Goal: Task Accomplishment & Management: Manage account settings

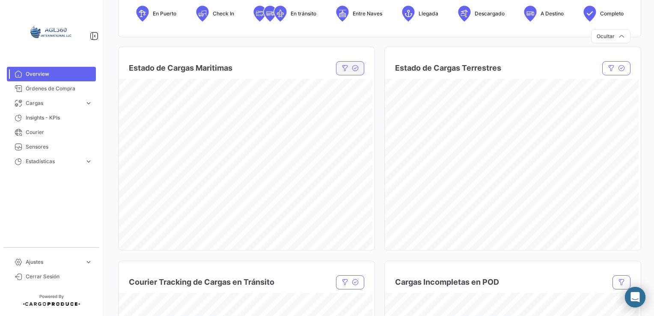
scroll to position [438, 0]
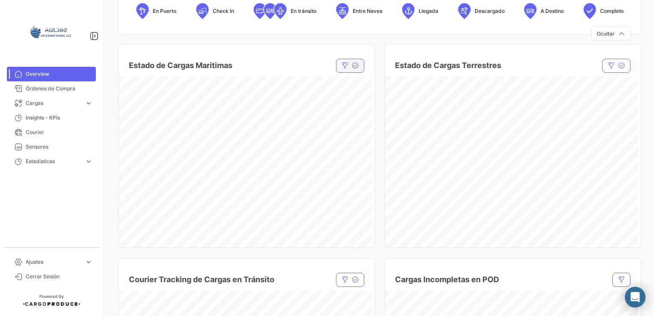
click at [353, 67] on icon "button" at bounding box center [355, 65] width 7 height 7
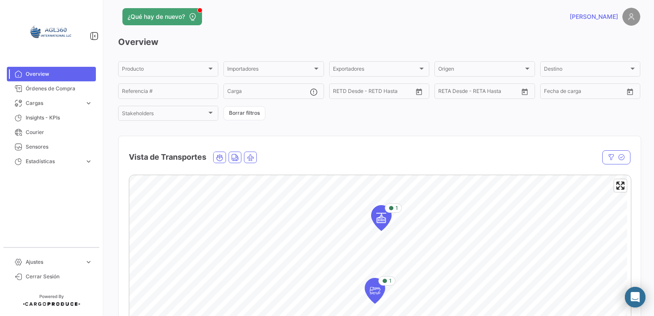
scroll to position [0, 0]
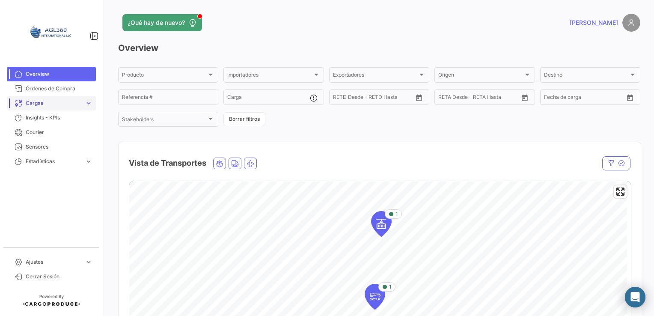
click at [58, 107] on link "Cargas expand_more" at bounding box center [51, 103] width 89 height 15
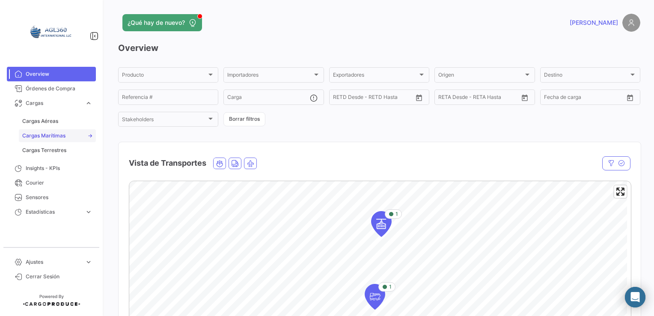
click at [53, 136] on span "Cargas Marítimas" at bounding box center [43, 136] width 43 height 8
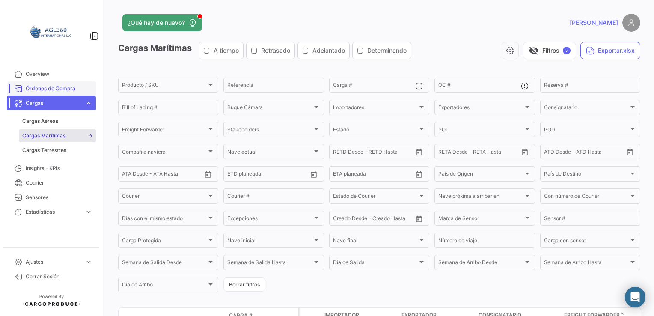
click at [46, 88] on span "Órdenes de Compra" at bounding box center [59, 89] width 67 height 8
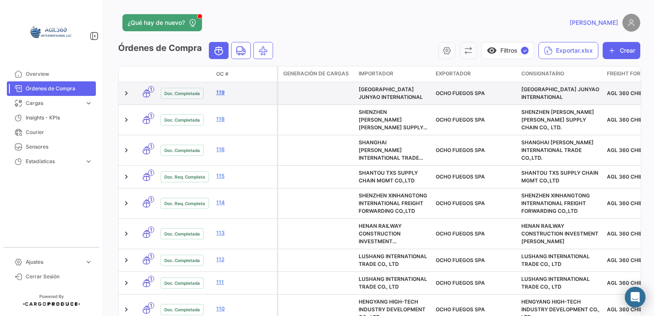
click at [219, 92] on link "119" at bounding box center [244, 93] width 57 height 8
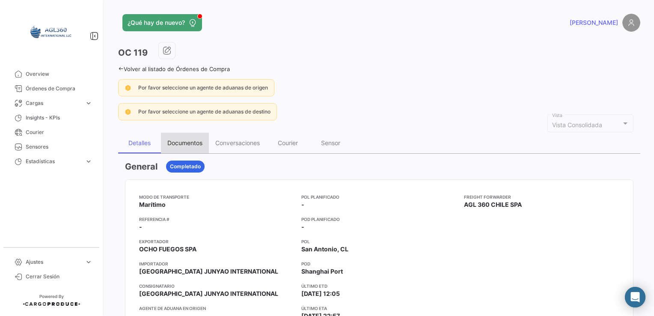
click at [172, 141] on div "Documentos" at bounding box center [184, 142] width 35 height 7
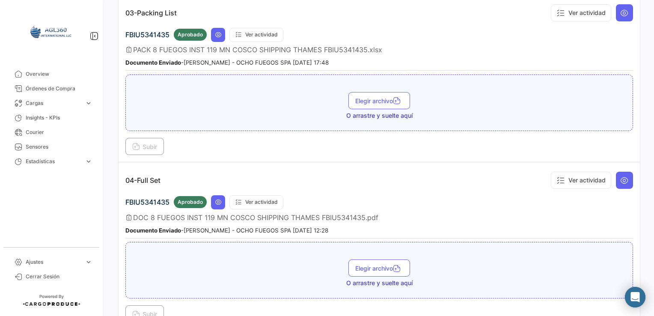
scroll to position [557, 0]
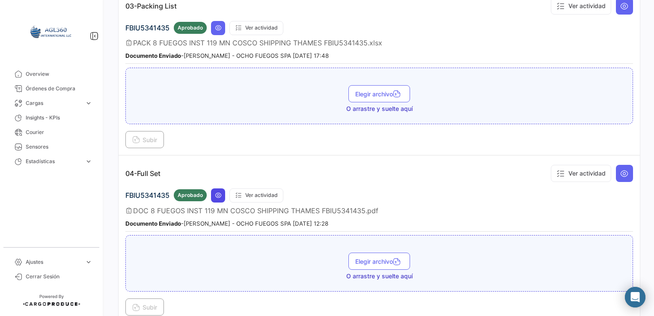
click at [216, 192] on icon at bounding box center [218, 195] width 7 height 7
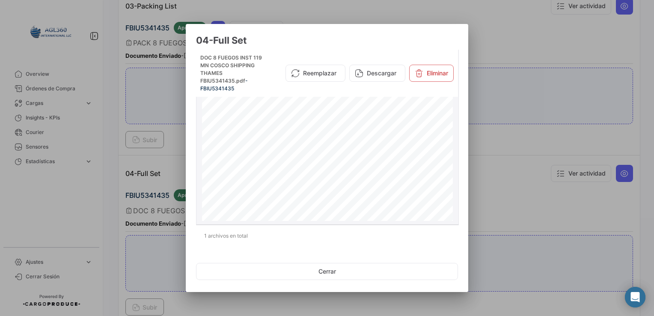
scroll to position [0, 0]
click at [330, 269] on button "Cerrar" at bounding box center [327, 271] width 262 height 17
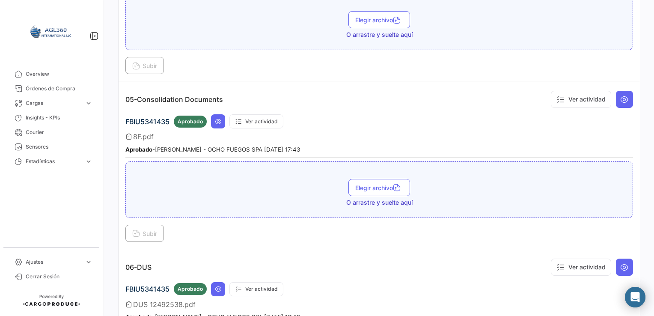
scroll to position [813, 0]
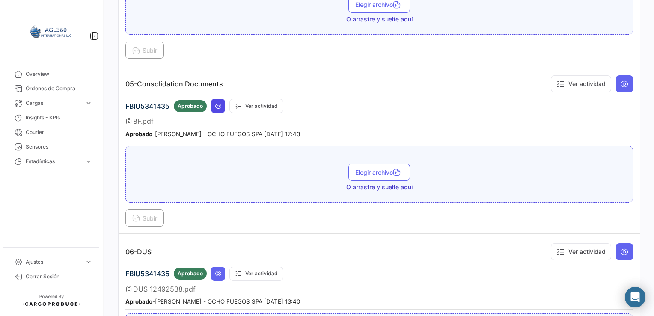
click at [221, 103] on icon at bounding box center [218, 106] width 7 height 7
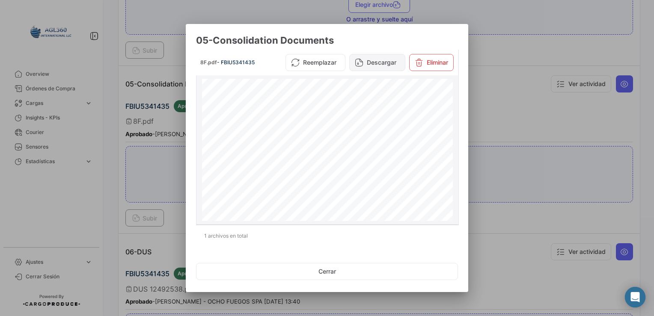
scroll to position [0, 0]
click at [372, 62] on button "Descargar" at bounding box center [377, 62] width 56 height 17
click at [327, 268] on button "Cerrar" at bounding box center [327, 271] width 262 height 17
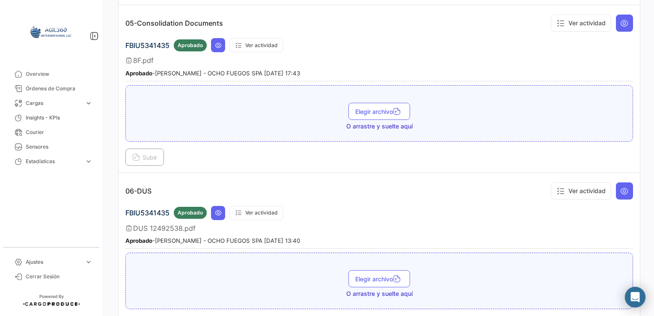
scroll to position [937, 0]
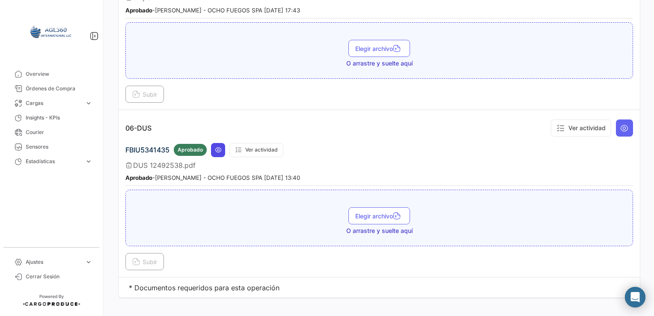
click at [217, 146] on icon at bounding box center [218, 149] width 7 height 7
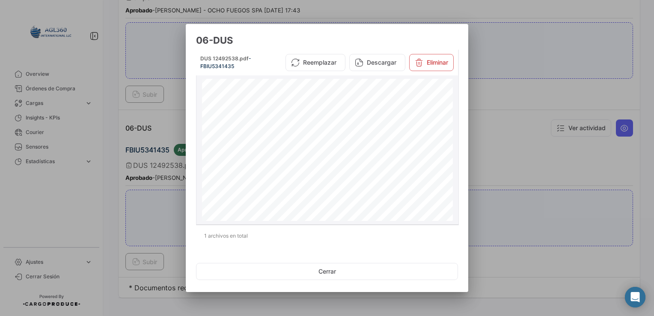
scroll to position [0, 0]
click at [322, 266] on button "Cerrar" at bounding box center [327, 271] width 262 height 17
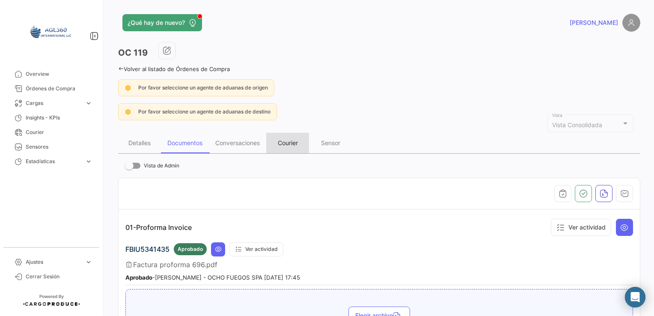
click at [295, 142] on div "Courier" at bounding box center [288, 142] width 20 height 7
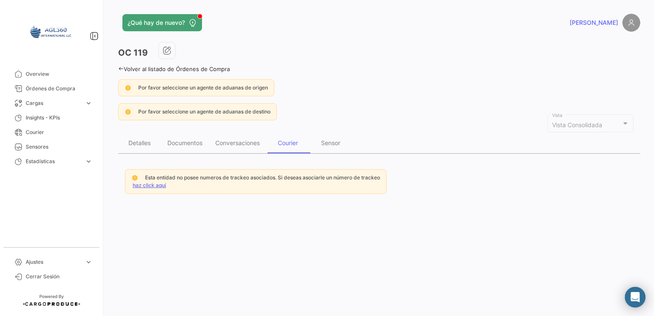
click at [149, 186] on link "haz click aquí" at bounding box center [149, 185] width 33 height 6
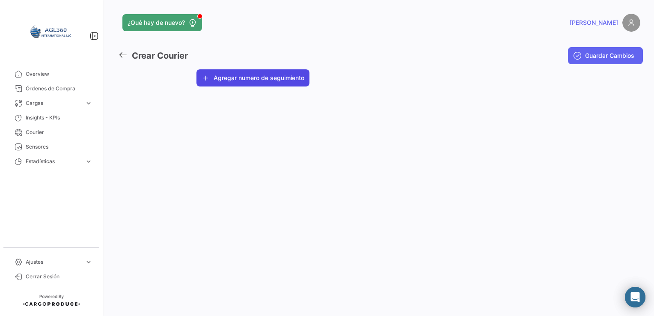
click at [205, 79] on icon "button" at bounding box center [206, 78] width 9 height 9
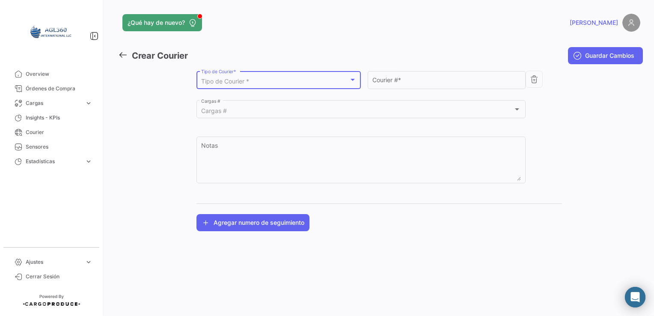
click at [351, 82] on div at bounding box center [353, 80] width 8 height 7
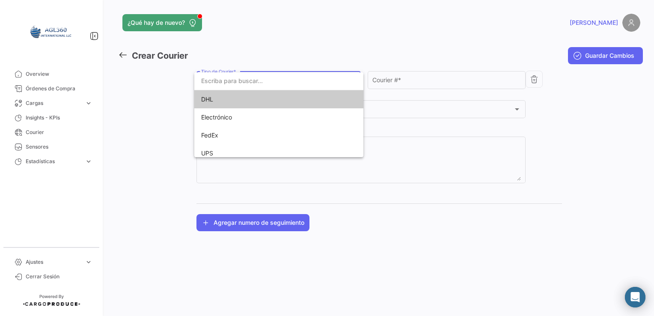
drag, startPoint x: 344, startPoint y: 44, endPoint x: 413, endPoint y: 62, distance: 71.3
click at [349, 45] on div at bounding box center [327, 158] width 654 height 316
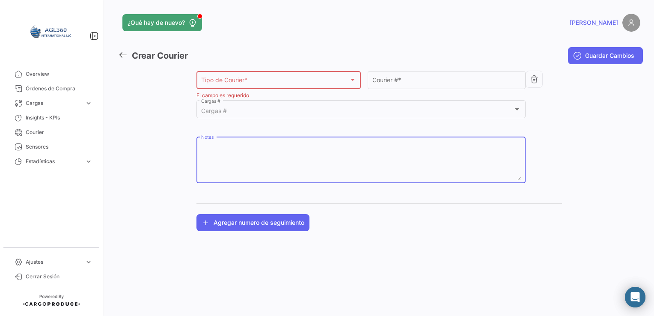
click at [229, 152] on textarea "Notas" at bounding box center [361, 162] width 320 height 38
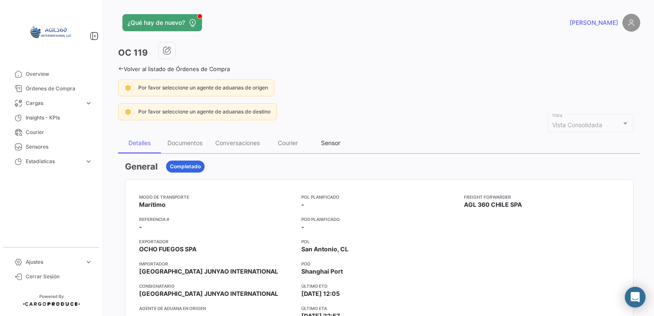
click at [331, 140] on div "Sensor" at bounding box center [330, 142] width 19 height 7
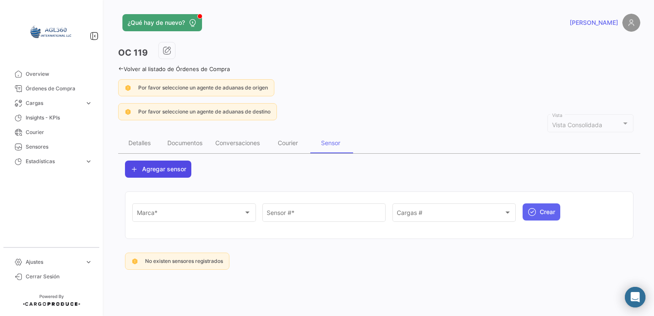
click at [137, 166] on icon at bounding box center [134, 169] width 9 height 9
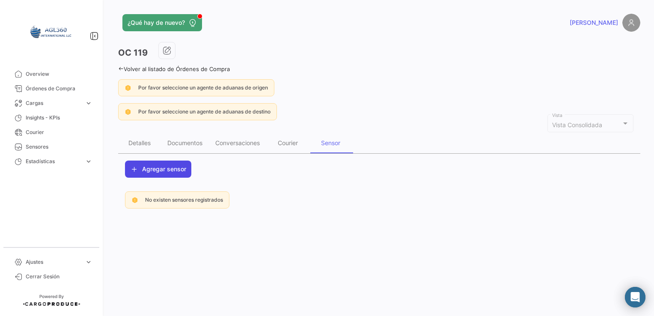
click at [133, 168] on icon at bounding box center [134, 169] width 9 height 9
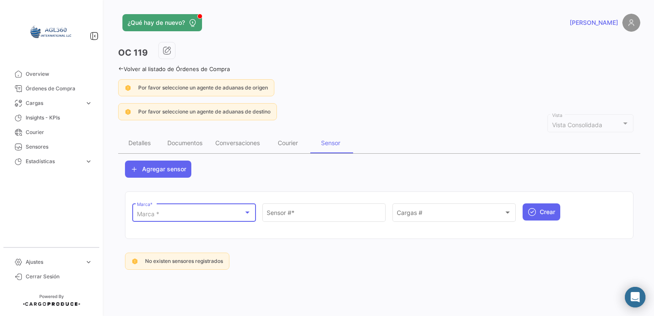
click at [209, 216] on div "Marca *" at bounding box center [190, 214] width 107 height 7
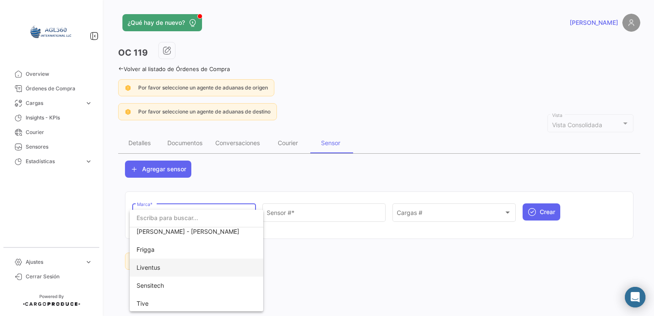
scroll to position [42, 0]
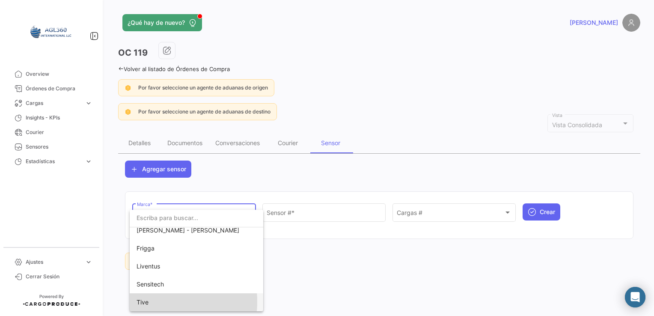
click at [150, 301] on span "Tive" at bounding box center [197, 302] width 120 height 18
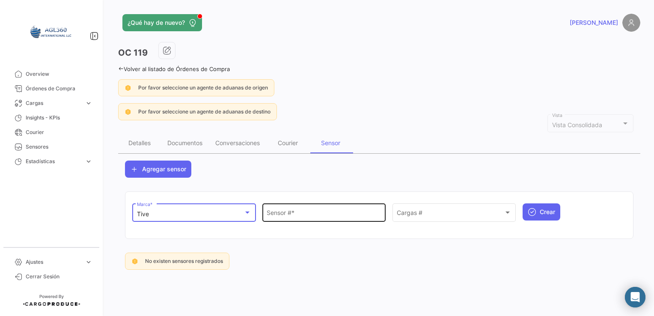
drag, startPoint x: 311, startPoint y: 214, endPoint x: 322, endPoint y: 210, distance: 11.8
click at [311, 213] on input "Sensor # *" at bounding box center [324, 214] width 115 height 7
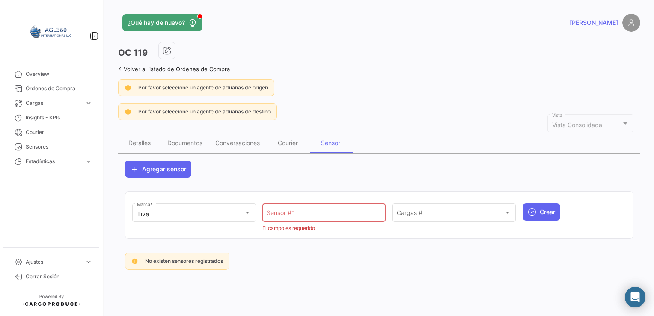
drag, startPoint x: 464, startPoint y: 107, endPoint x: 451, endPoint y: 107, distance: 12.9
click at [463, 107] on div "Por favor seleccione un agente de aduanas de destino" at bounding box center [379, 111] width 522 height 17
click at [79, 102] on span "Cargas" at bounding box center [54, 103] width 56 height 8
click at [248, 54] on div "OC 119" at bounding box center [379, 52] width 522 height 21
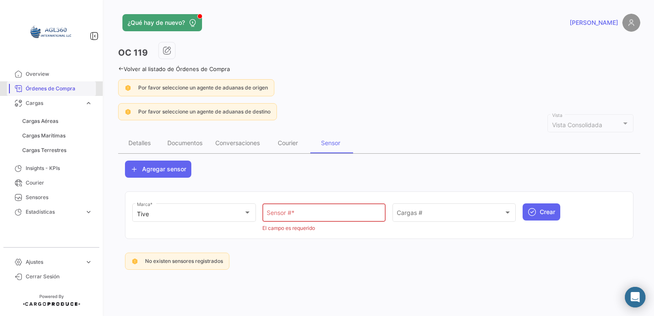
click at [50, 88] on span "Órdenes de Compra" at bounding box center [59, 89] width 67 height 8
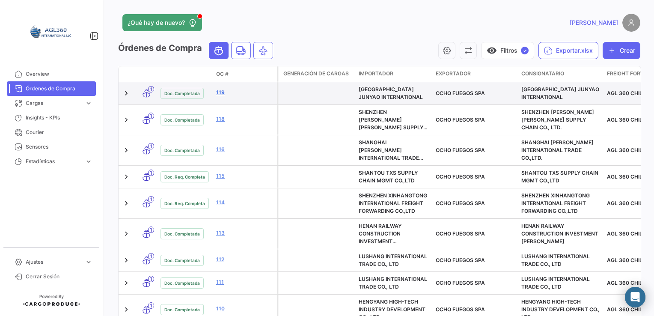
click at [221, 93] on link "119" at bounding box center [244, 93] width 57 height 8
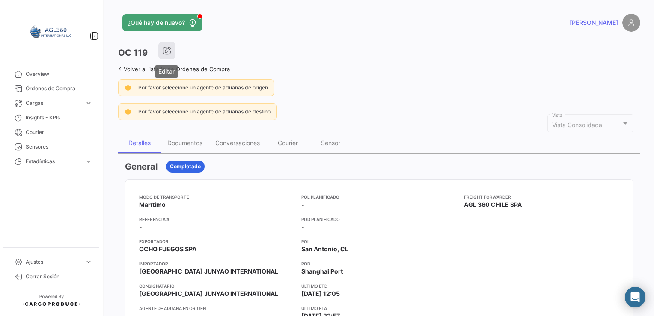
click at [160, 53] on button "button" at bounding box center [166, 50] width 17 height 17
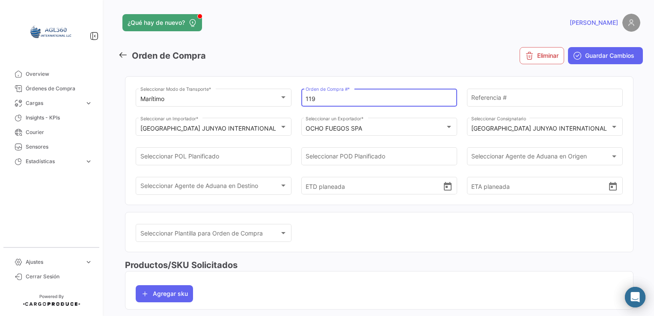
click at [329, 95] on input "119" at bounding box center [379, 98] width 147 height 7
type input "119"
click at [634, 295] on icon "Abrir Intercom Messenger" at bounding box center [635, 297] width 10 height 11
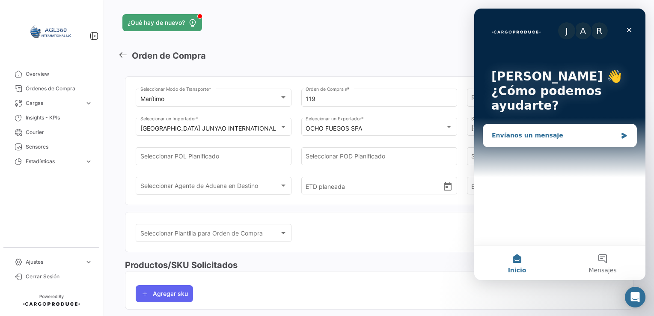
click at [619, 131] on div "Envíanos un mensaje" at bounding box center [559, 135] width 153 height 23
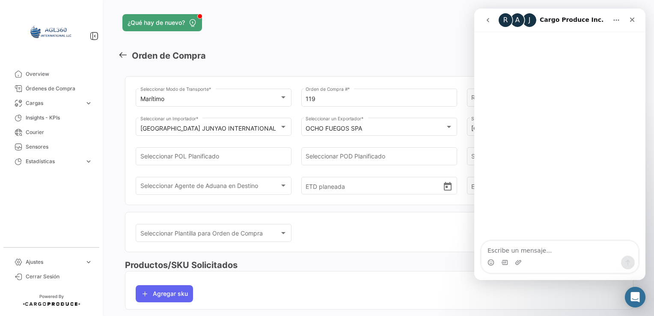
click at [531, 248] on textarea "Escribe un mensaje..." at bounding box center [560, 248] width 157 height 15
click at [631, 19] on icon "Cerrar" at bounding box center [632, 19] width 7 height 7
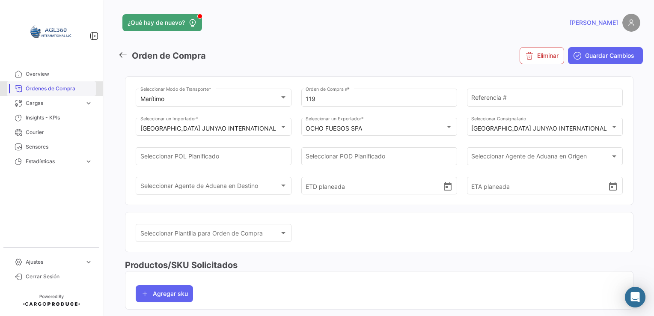
click at [54, 92] on span "Órdenes de Compra" at bounding box center [59, 89] width 67 height 8
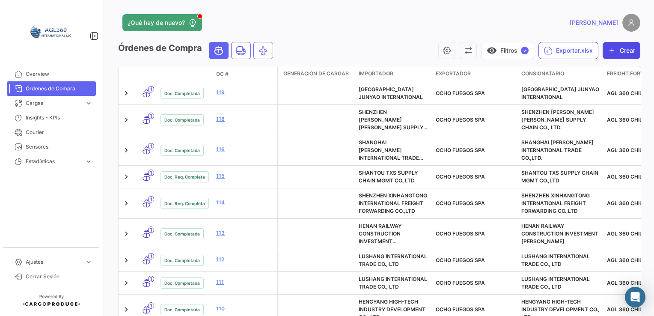
click at [619, 45] on button "Crear" at bounding box center [622, 50] width 38 height 17
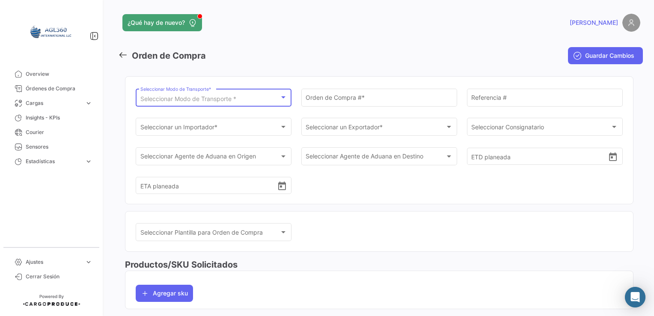
click at [280, 99] on div at bounding box center [284, 97] width 8 height 7
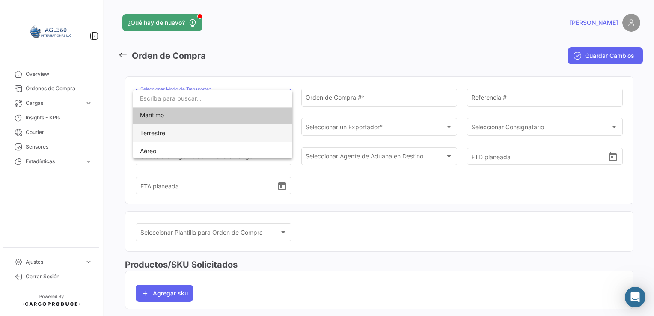
scroll to position [4, 0]
click at [281, 25] on div at bounding box center [327, 158] width 654 height 316
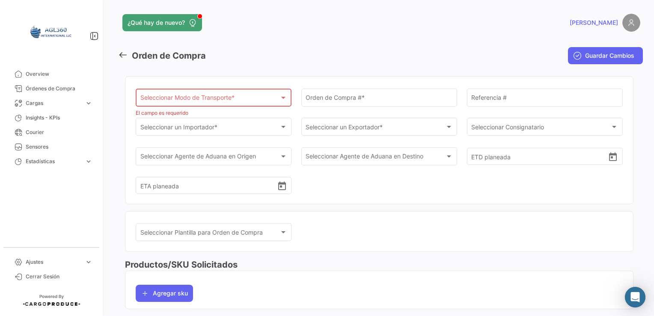
click at [266, 92] on div "Seleccionar Modo de Transporte * Seleccionar Modo de Transporte *" at bounding box center [213, 97] width 147 height 20
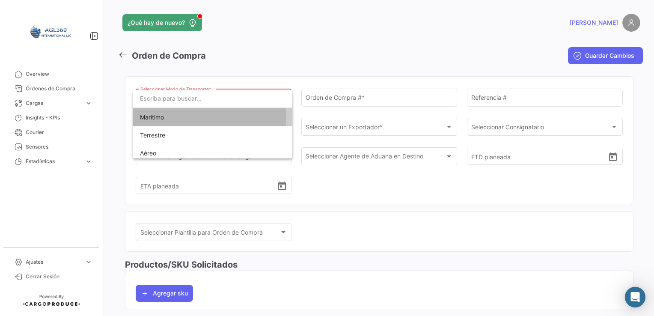
drag, startPoint x: 170, startPoint y: 119, endPoint x: 339, endPoint y: 104, distance: 170.2
click at [170, 119] on span "Marítimo" at bounding box center [213, 117] width 146 height 18
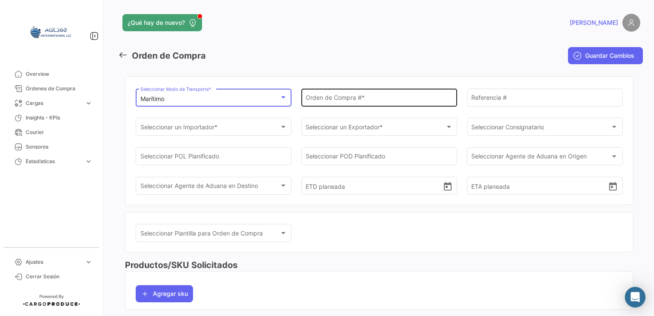
click at [376, 98] on input "Orden de Compra # *" at bounding box center [379, 98] width 147 height 7
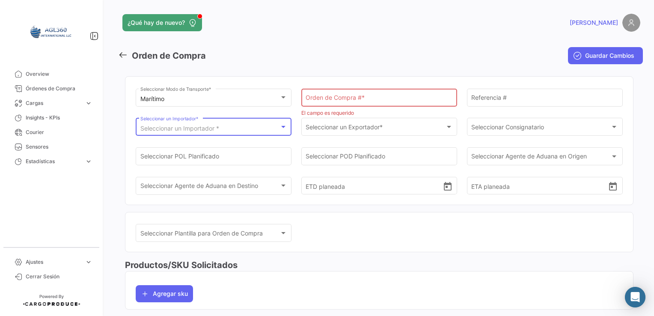
click at [238, 128] on div "Seleccionar un Importador *" at bounding box center [209, 128] width 139 height 7
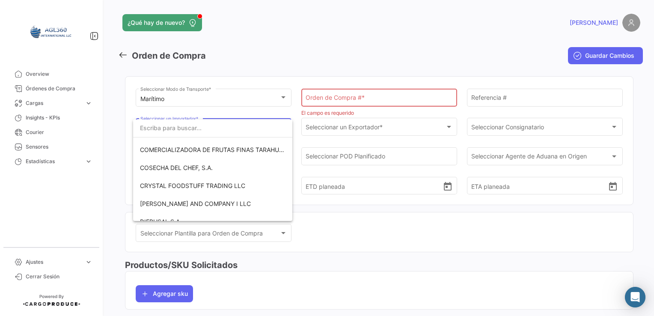
scroll to position [214, 0]
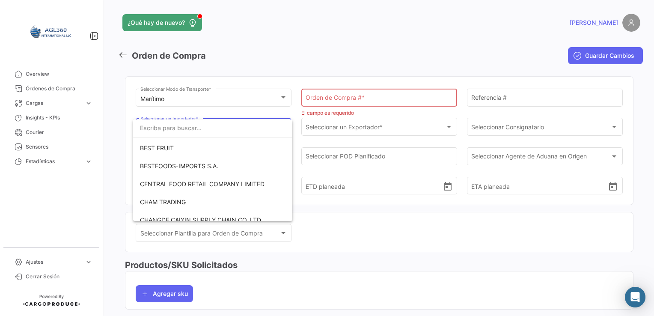
click at [329, 36] on div at bounding box center [327, 158] width 654 height 316
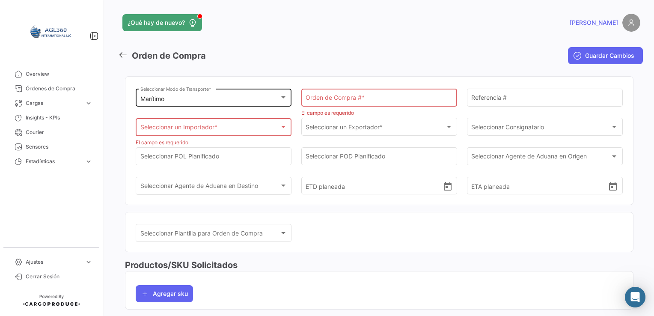
click at [284, 98] on div at bounding box center [284, 97] width 8 height 7
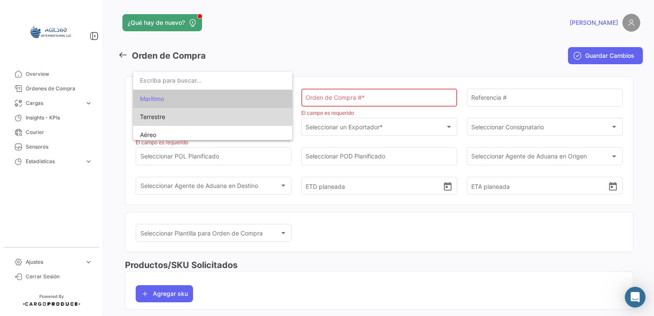
click at [214, 119] on span "Terrestre" at bounding box center [213, 117] width 146 height 18
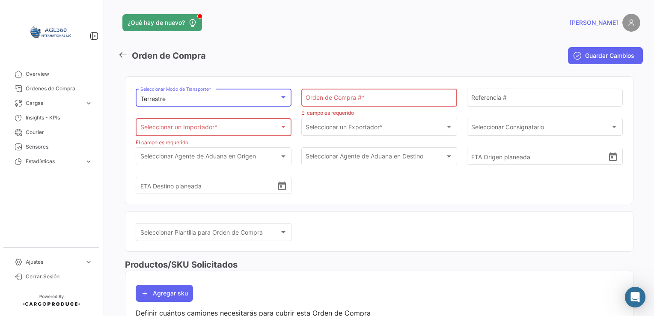
click at [69, 216] on mat-nav-list "Overview Órdenes de Compra Cargas expand_more Cargas Aéreas Cargas Marítimas Ca…" at bounding box center [51, 153] width 103 height 180
click at [199, 100] on div "Terrestre" at bounding box center [209, 98] width 139 height 7
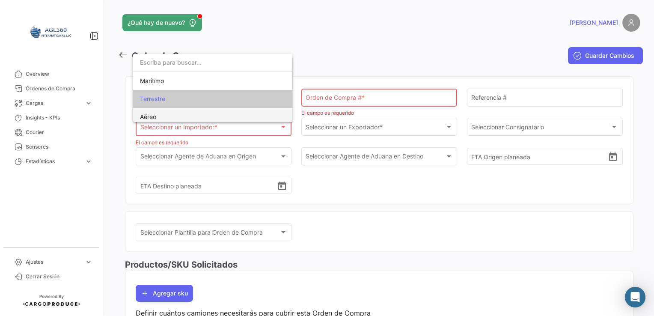
scroll to position [4, 0]
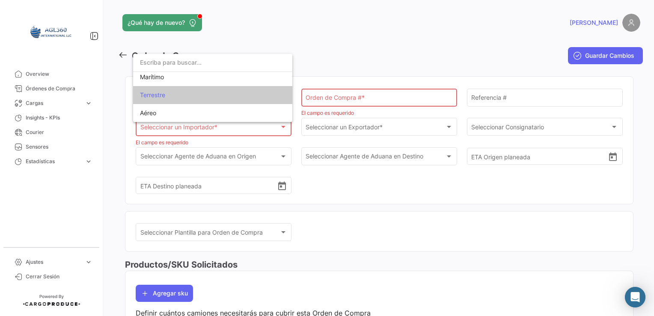
click at [66, 89] on div at bounding box center [327, 158] width 654 height 316
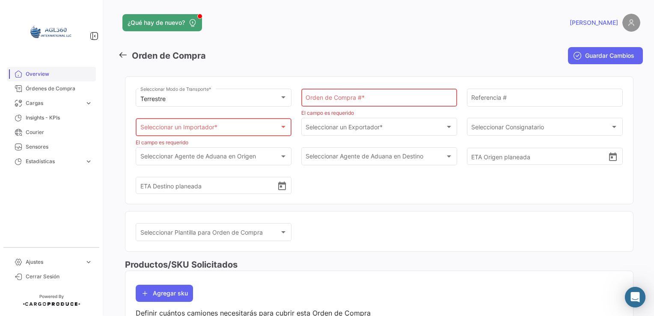
click at [47, 74] on span "Overview" at bounding box center [59, 74] width 67 height 8
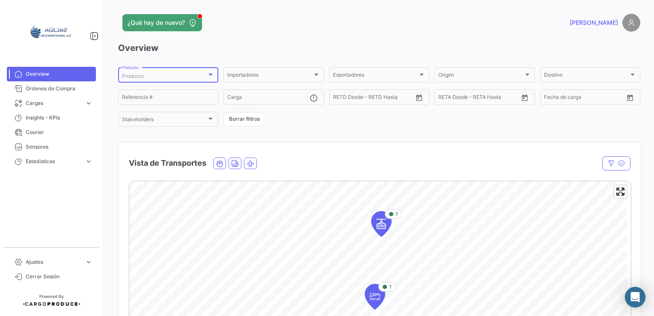
click at [209, 74] on div at bounding box center [210, 75] width 4 height 2
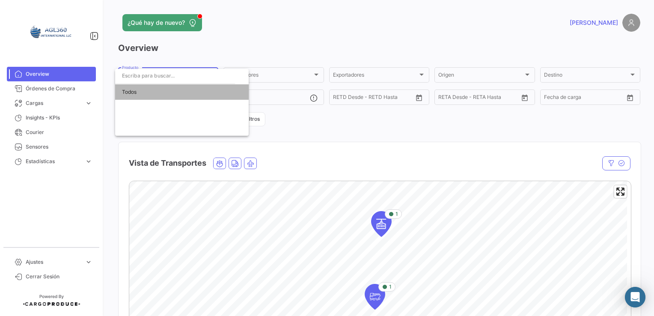
click at [158, 86] on span "Todos" at bounding box center [182, 91] width 120 height 15
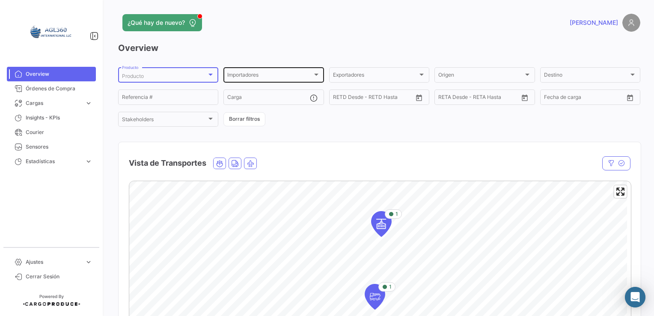
click at [309, 75] on div "Importadores" at bounding box center [269, 76] width 85 height 6
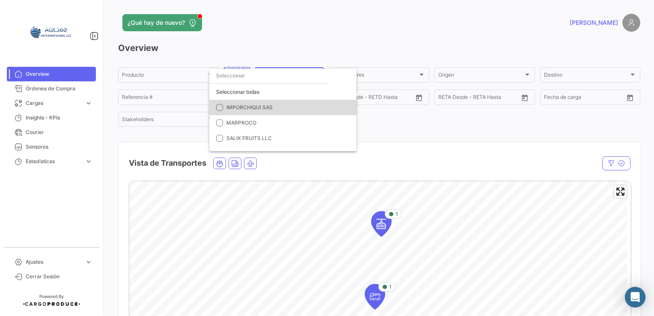
click at [234, 107] on span "IMPORCHIQUI SAS" at bounding box center [249, 107] width 46 height 6
click at [488, 141] on div at bounding box center [327, 158] width 654 height 316
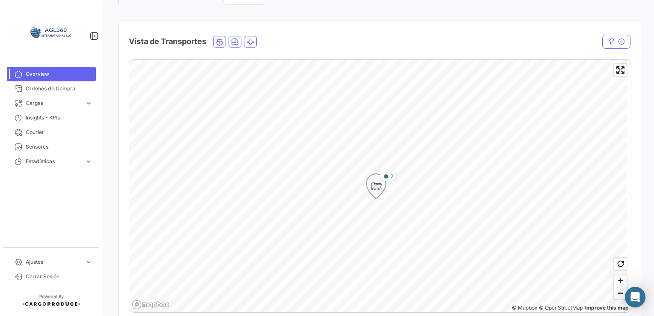
scroll to position [128, 0]
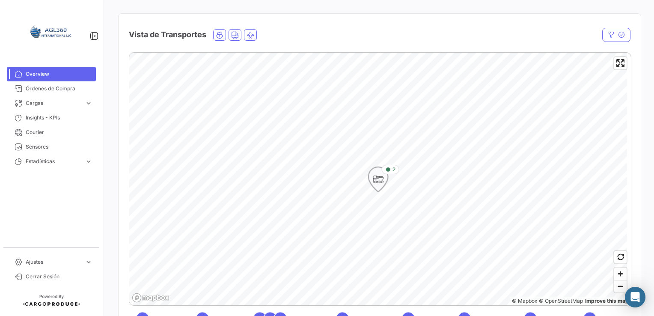
click at [385, 183] on icon "Map marker" at bounding box center [379, 179] width 20 height 25
click at [380, 180] on icon "Map marker" at bounding box center [377, 180] width 12 height 18
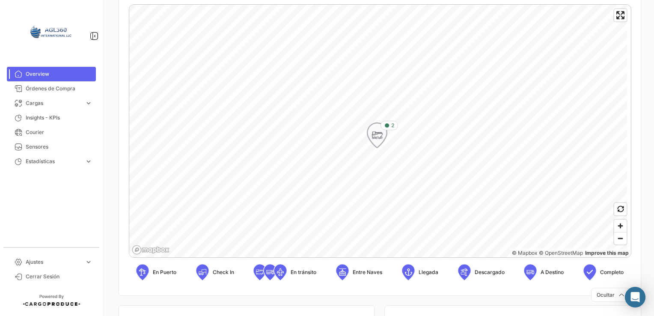
scroll to position [171, 0]
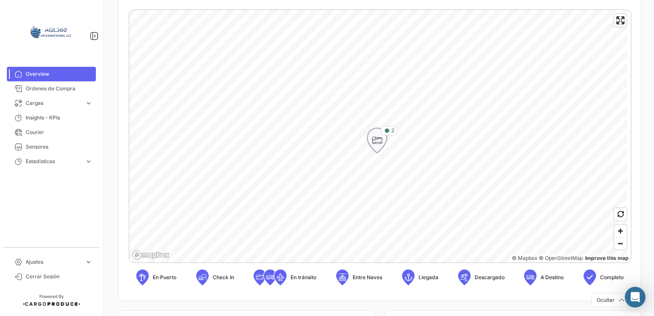
click at [390, 135] on div "2" at bounding box center [390, 130] width 18 height 9
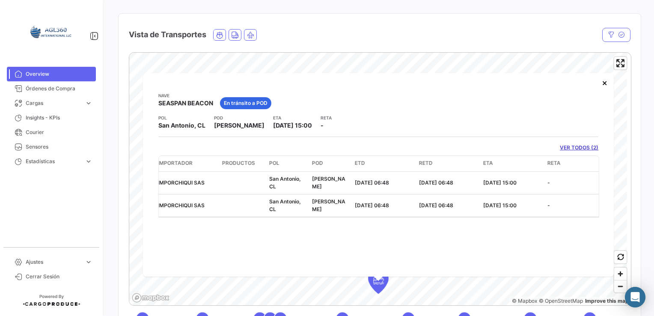
scroll to position [0, 64]
drag, startPoint x: 440, startPoint y: 225, endPoint x: 419, endPoint y: 229, distance: 21.7
click at [419, 229] on div "Nave SEASPAN BEACON En tránsito a POD POL [GEOGRAPHIC_DATA][PERSON_NAME], [GEOG…" at bounding box center [378, 174] width 471 height 203
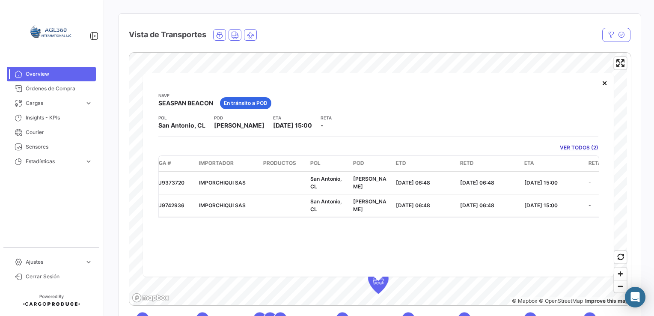
scroll to position [0, 26]
click at [413, 241] on div "Nave SEASPAN BEACON En tránsito a POD POL [GEOGRAPHIC_DATA][PERSON_NAME], [GEOG…" at bounding box center [378, 174] width 471 height 203
click at [401, 225] on div "Nave SEASPAN BEACON En tránsito a POD POL [GEOGRAPHIC_DATA][PERSON_NAME], [GEOG…" at bounding box center [378, 174] width 471 height 203
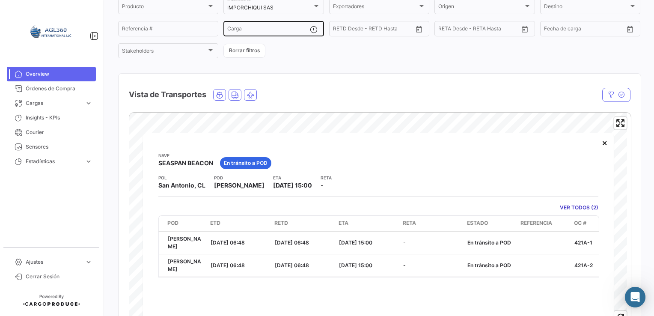
scroll to position [0, 0]
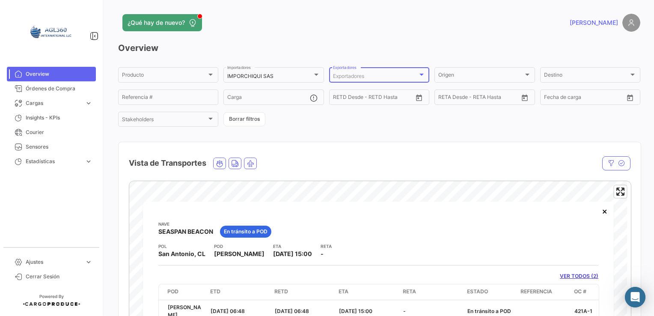
click at [407, 78] on div "Exportadores" at bounding box center [375, 76] width 85 height 6
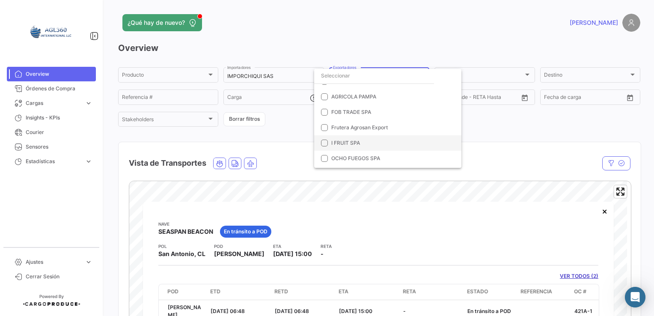
scroll to position [55, 0]
click at [572, 131] on div at bounding box center [327, 158] width 654 height 316
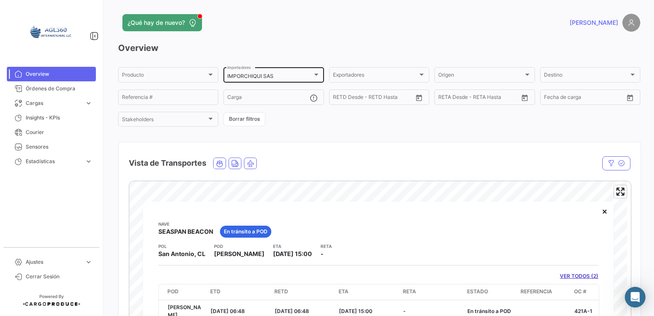
click at [312, 81] on div "IMPORCHIQUI SAS Importadores" at bounding box center [273, 74] width 92 height 17
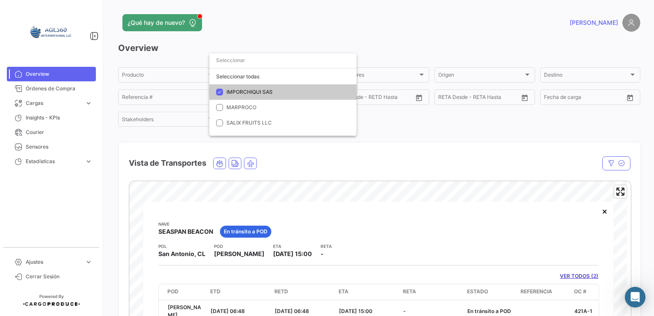
click at [409, 126] on div at bounding box center [327, 158] width 654 height 316
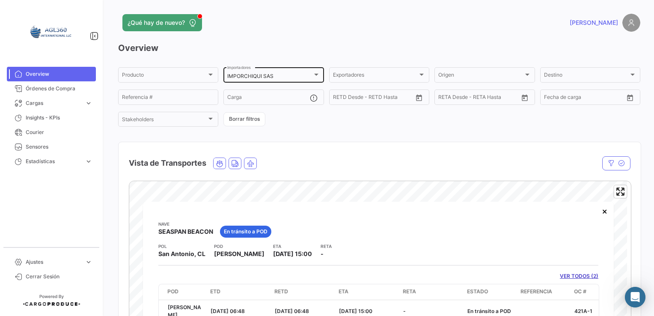
click at [306, 79] on div "IMPORCHIQUI SAS" at bounding box center [269, 76] width 85 height 6
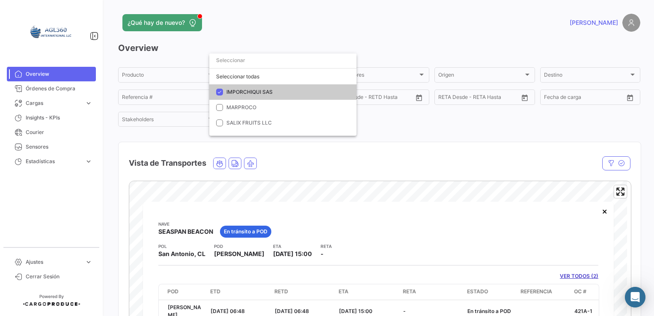
drag, startPoint x: 506, startPoint y: 143, endPoint x: 500, endPoint y: 143, distance: 6.0
click at [505, 144] on div at bounding box center [327, 158] width 654 height 316
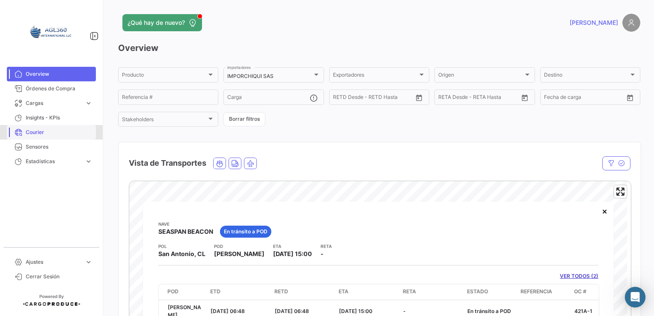
click at [31, 133] on span "Courier" at bounding box center [59, 132] width 67 height 8
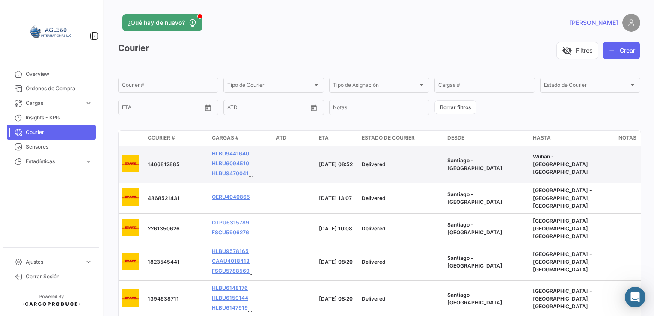
click at [162, 167] on span "1466812885" at bounding box center [164, 164] width 32 height 6
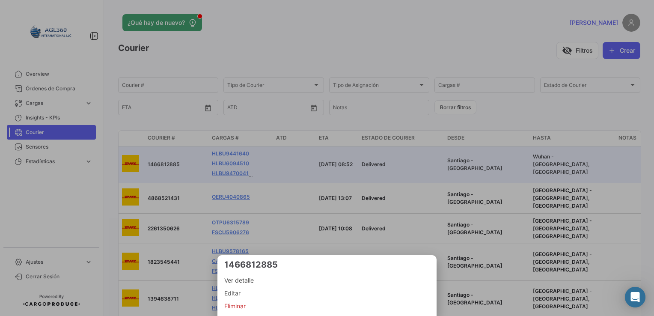
click at [614, 95] on div at bounding box center [327, 158] width 654 height 316
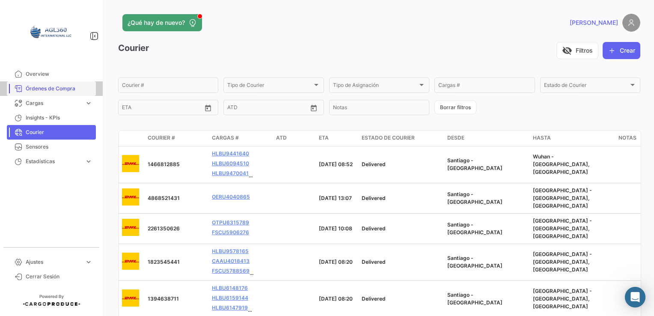
click at [43, 88] on span "Órdenes de Compra" at bounding box center [59, 89] width 67 height 8
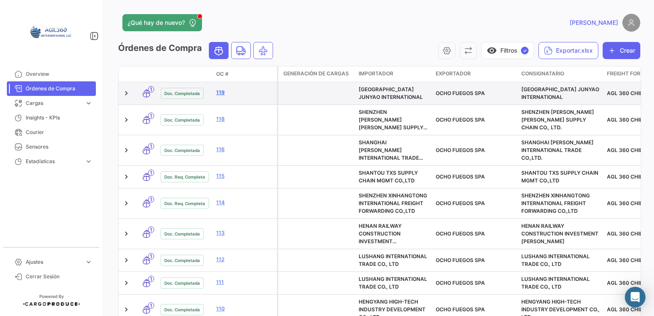
click at [221, 92] on link "119" at bounding box center [244, 93] width 57 height 8
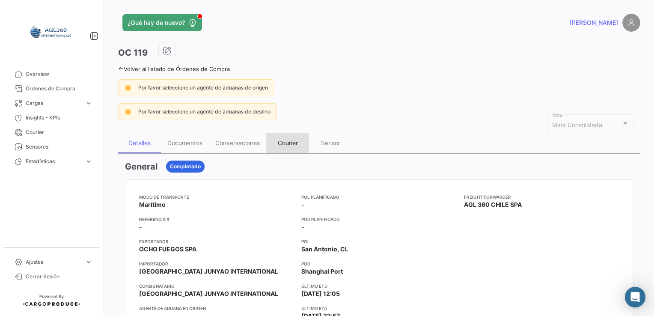
click at [291, 142] on div "Courier" at bounding box center [288, 142] width 20 height 7
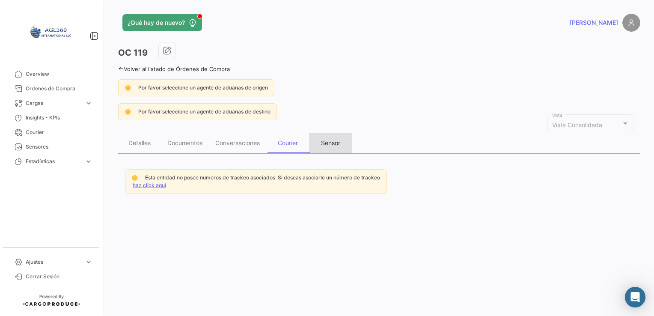
click at [339, 141] on div "Sensor" at bounding box center [330, 142] width 19 height 7
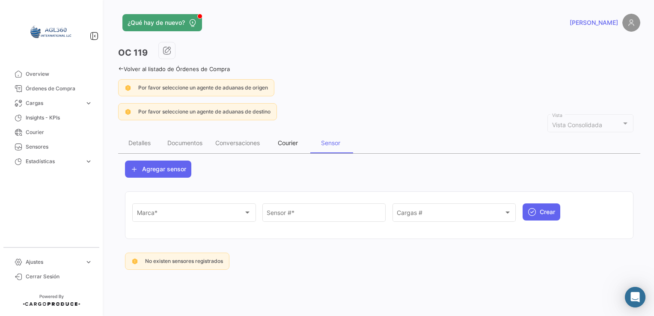
drag, startPoint x: 296, startPoint y: 145, endPoint x: 284, endPoint y: 144, distance: 12.0
click at [297, 145] on div "Courier" at bounding box center [288, 142] width 20 height 7
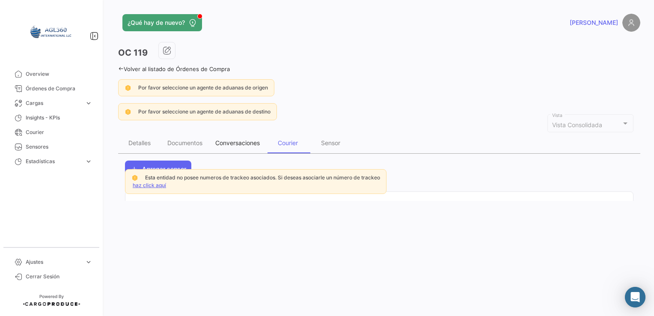
drag, startPoint x: 244, startPoint y: 143, endPoint x: 236, endPoint y: 143, distance: 7.3
click at [243, 143] on div "Conversaciones" at bounding box center [237, 142] width 45 height 7
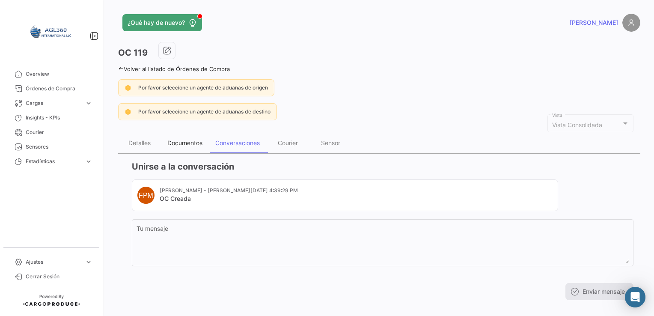
click at [186, 143] on div "Documentos" at bounding box center [184, 142] width 35 height 7
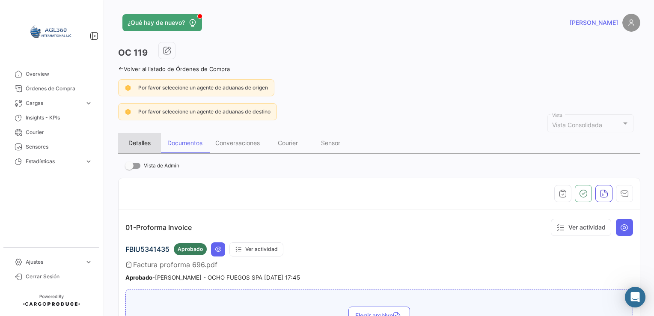
click at [144, 140] on div "Detalles" at bounding box center [139, 142] width 22 height 7
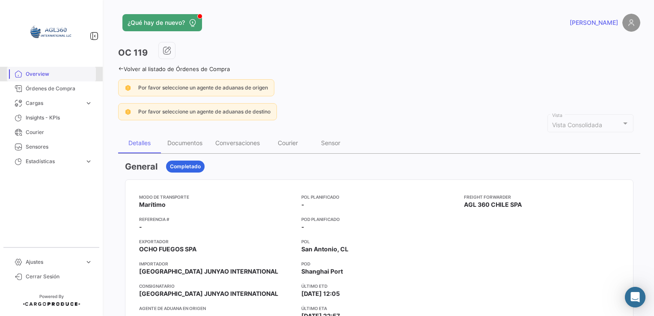
click at [38, 74] on span "Overview" at bounding box center [59, 74] width 67 height 8
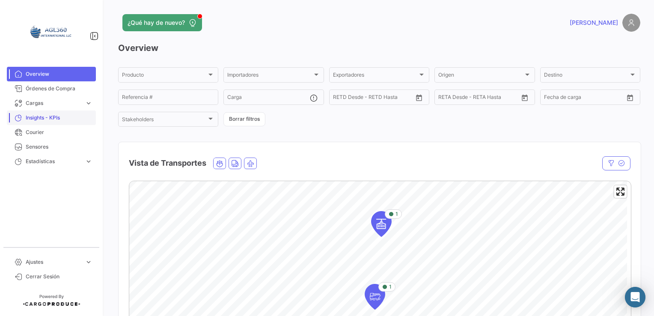
click at [48, 116] on span "Insights - KPIs" at bounding box center [59, 118] width 67 height 8
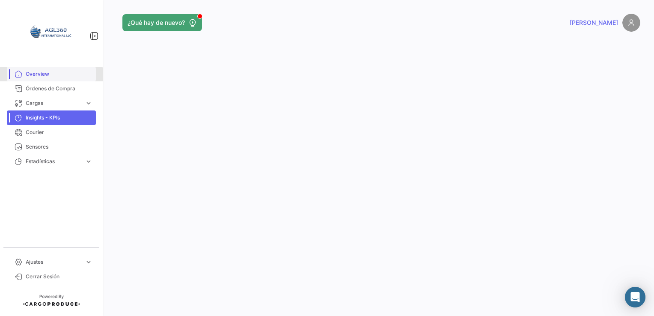
click at [39, 75] on span "Overview" at bounding box center [59, 74] width 67 height 8
